Goal: Task Accomplishment & Management: Use online tool/utility

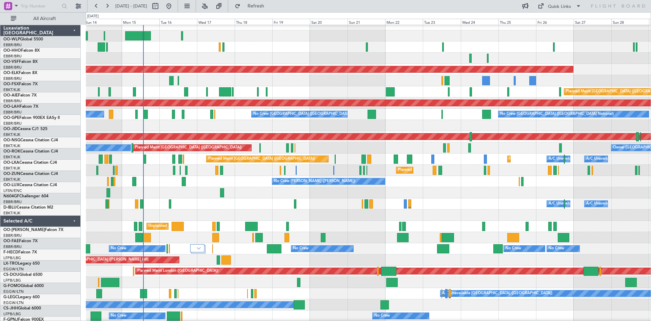
scroll to position [6, 0]
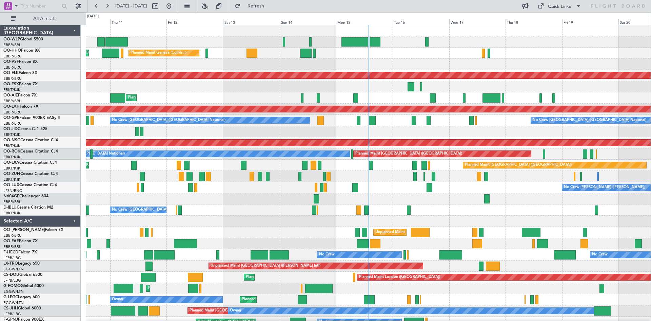
click at [174, 8] on div at bounding box center [162, 6] width 24 height 11
click at [161, 8] on button at bounding box center [155, 6] width 11 height 11
select select "9"
select select "2025"
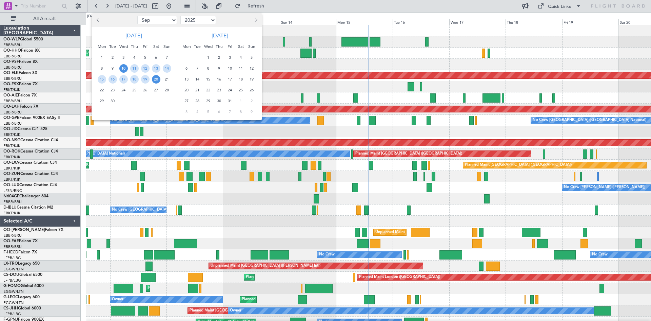
click at [186, 90] on span "20" at bounding box center [187, 90] width 8 height 8
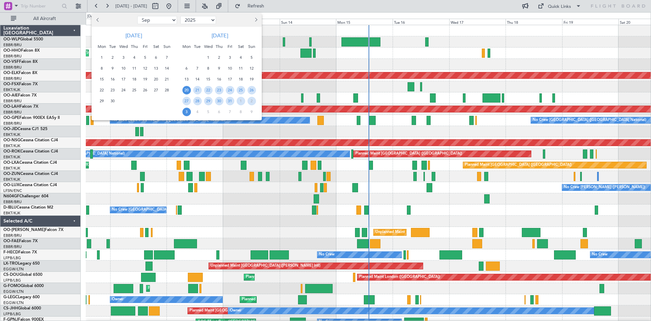
click at [184, 113] on span "3" at bounding box center [187, 112] width 8 height 8
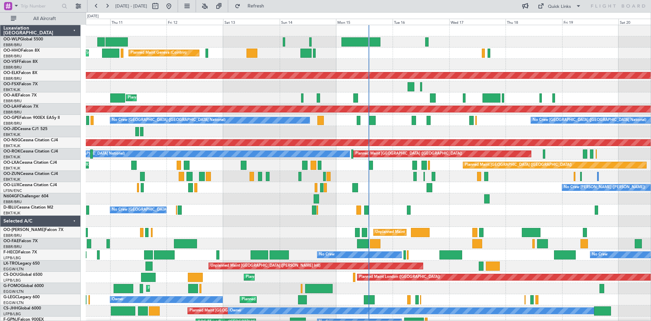
select select "10"
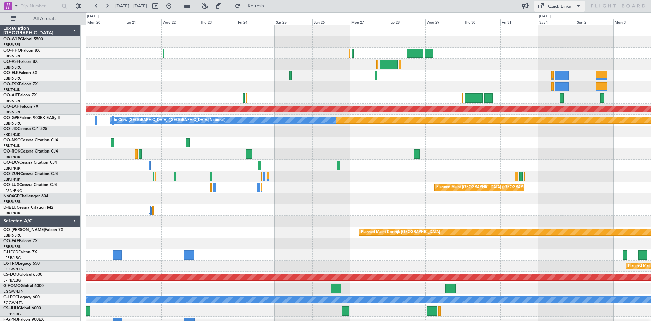
click at [538, 6] on span at bounding box center [541, 6] width 8 height 8
click at [554, 19] on button "Trip Builder" at bounding box center [560, 22] width 51 height 16
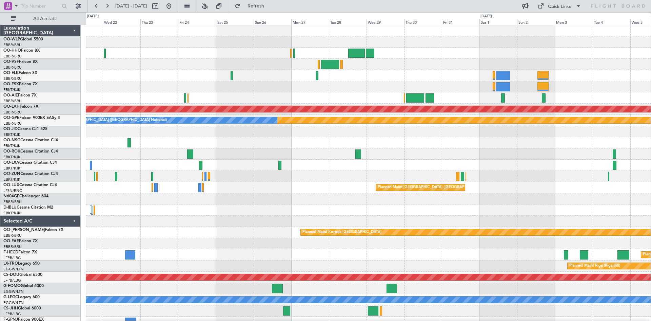
click at [461, 89] on div "Planned Maint [PERSON_NAME]-[GEOGRAPHIC_DATA][PERSON_NAME] ([GEOGRAPHIC_DATA][P…" at bounding box center [368, 198] width 565 height 347
click at [270, 5] on span "Refresh" at bounding box center [256, 6] width 29 height 5
click at [174, 10] on button at bounding box center [169, 6] width 11 height 11
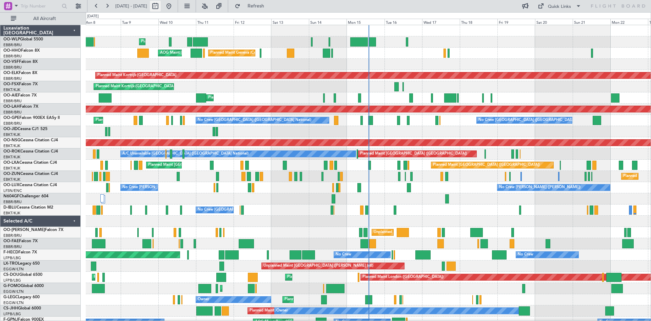
click at [161, 4] on button at bounding box center [155, 6] width 11 height 11
select select "9"
select select "2025"
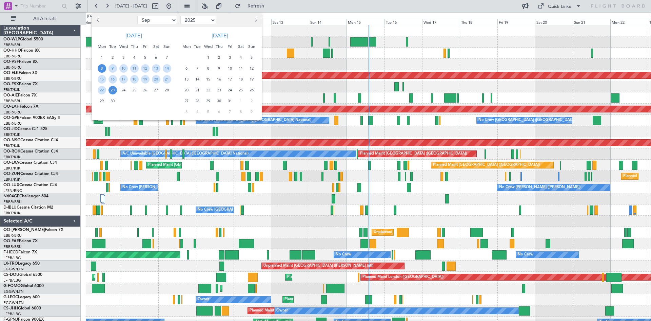
click at [188, 90] on span "20" at bounding box center [187, 90] width 8 height 8
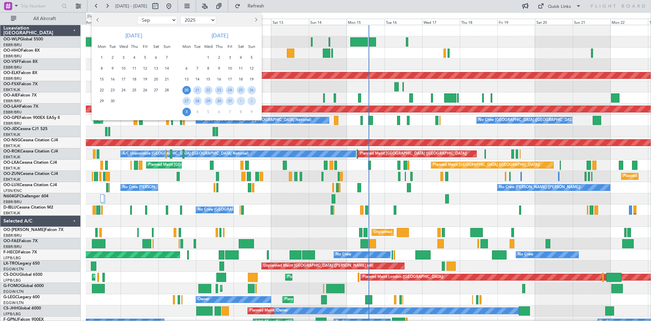
click at [183, 114] on span "3" at bounding box center [187, 112] width 8 height 8
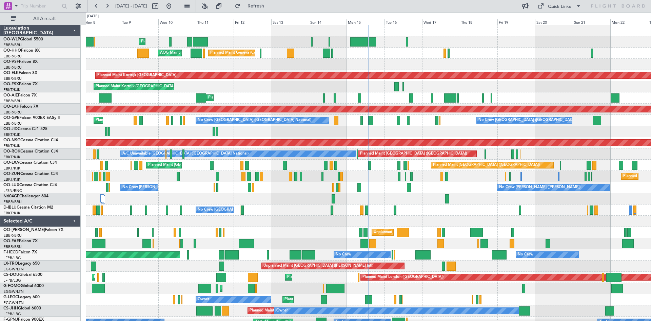
select select "10"
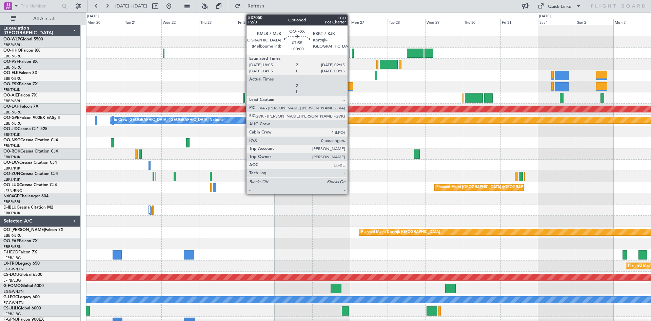
click at [351, 88] on div at bounding box center [346, 86] width 13 height 9
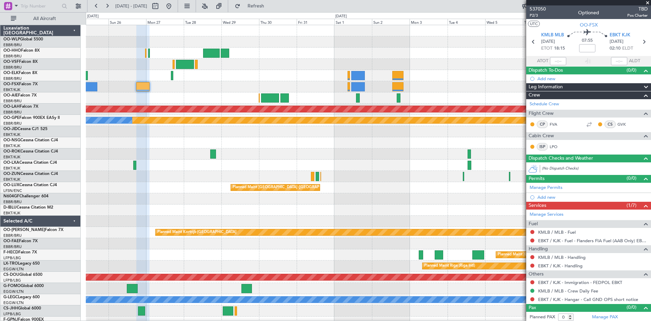
click at [200, 93] on div "Planned Maint [PERSON_NAME]-[GEOGRAPHIC_DATA][PERSON_NAME] ([GEOGRAPHIC_DATA][P…" at bounding box center [368, 198] width 565 height 347
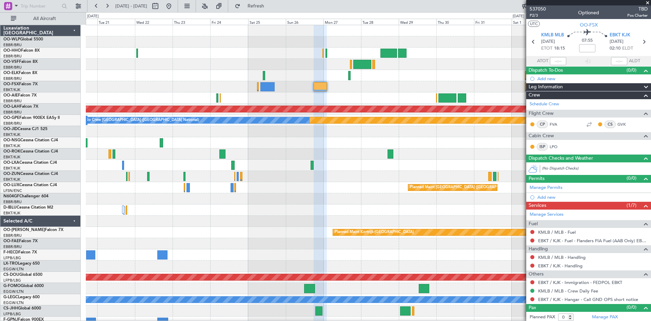
click at [404, 78] on div at bounding box center [368, 75] width 565 height 11
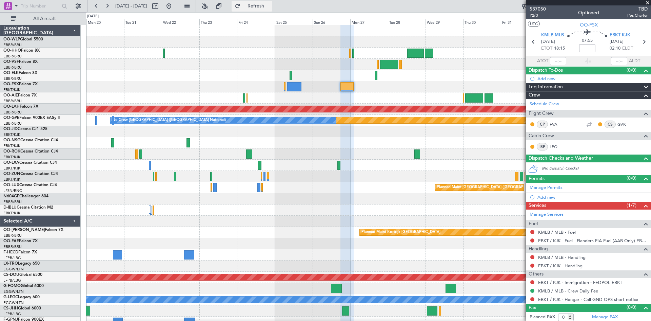
click at [270, 8] on span "Refresh" at bounding box center [256, 6] width 29 height 5
click at [21, 38] on link "OO-WLP Global 5500" at bounding box center [23, 39] width 40 height 4
click at [270, 4] on span "Refresh" at bounding box center [256, 6] width 29 height 5
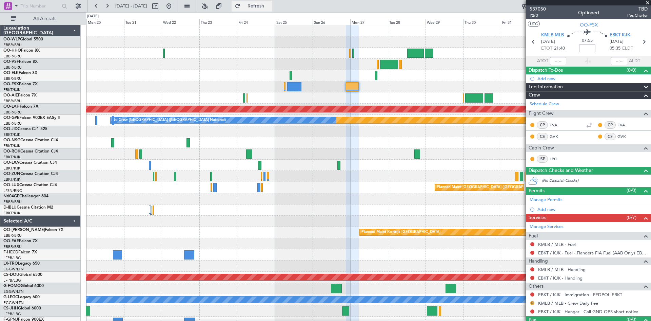
click at [260, 2] on button "Refresh" at bounding box center [252, 6] width 41 height 11
